Goal: Task Accomplishment & Management: Use online tool/utility

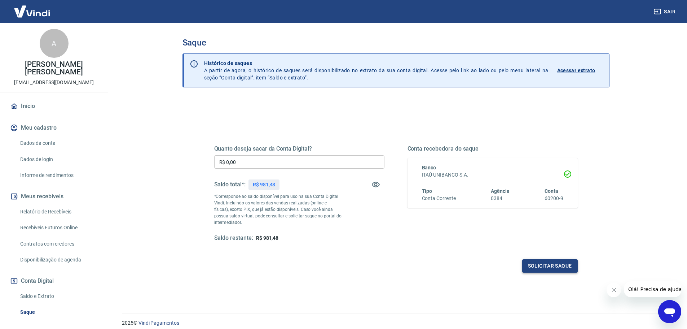
click at [561, 263] on button "Solicitar saque" at bounding box center [550, 265] width 56 height 13
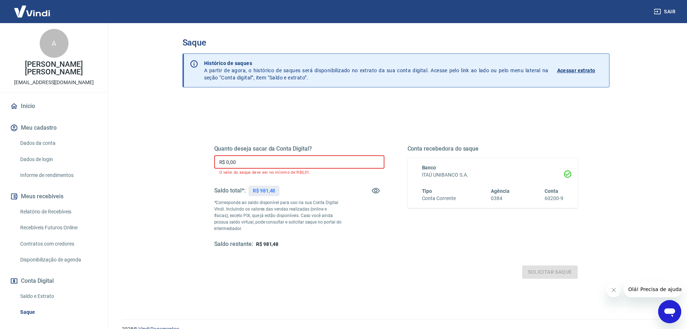
click at [293, 161] on input "R$ 0,00" at bounding box center [299, 161] width 170 height 13
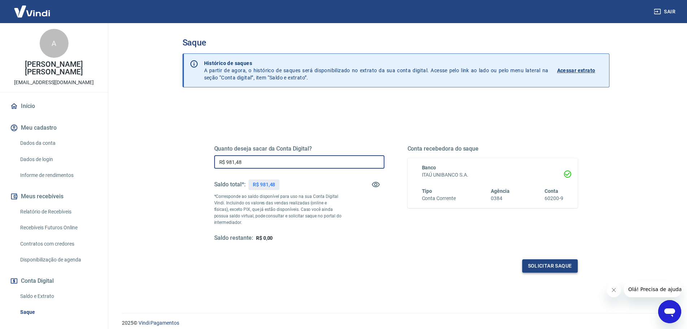
type input "R$ 981,48"
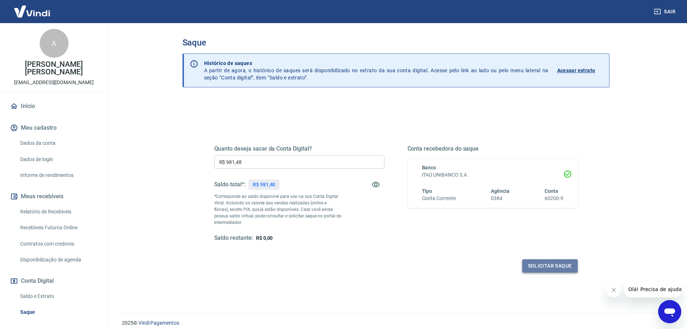
click at [552, 265] on button "Solicitar saque" at bounding box center [550, 265] width 56 height 13
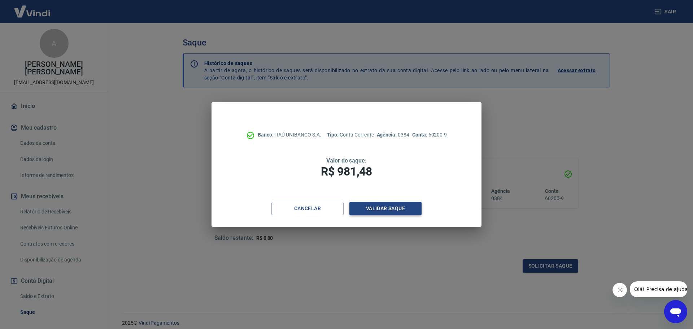
click at [406, 211] on button "Validar saque" at bounding box center [385, 208] width 72 height 13
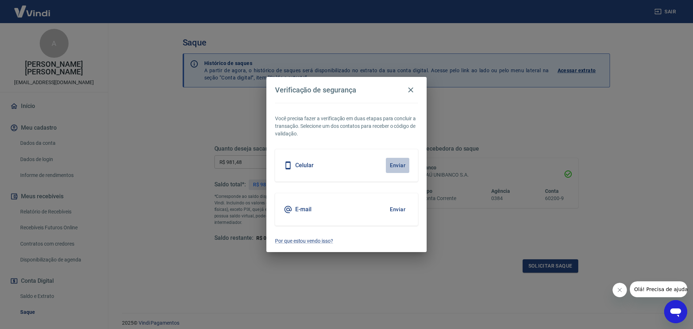
click at [398, 166] on button "Enviar" at bounding box center [397, 165] width 23 height 15
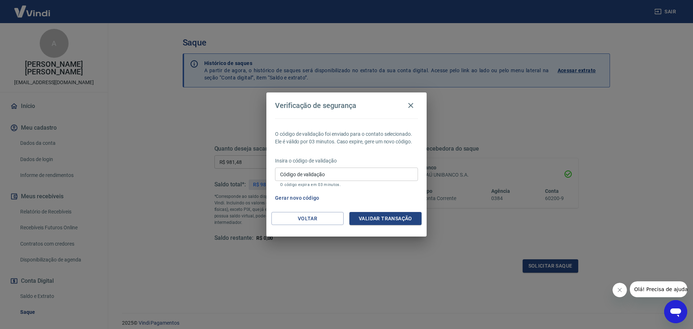
click at [353, 176] on input "Código de validação" at bounding box center [346, 173] width 143 height 13
type input "832261"
click at [386, 218] on button "Validar transação" at bounding box center [385, 218] width 72 height 13
